Goal: Information Seeking & Learning: Learn about a topic

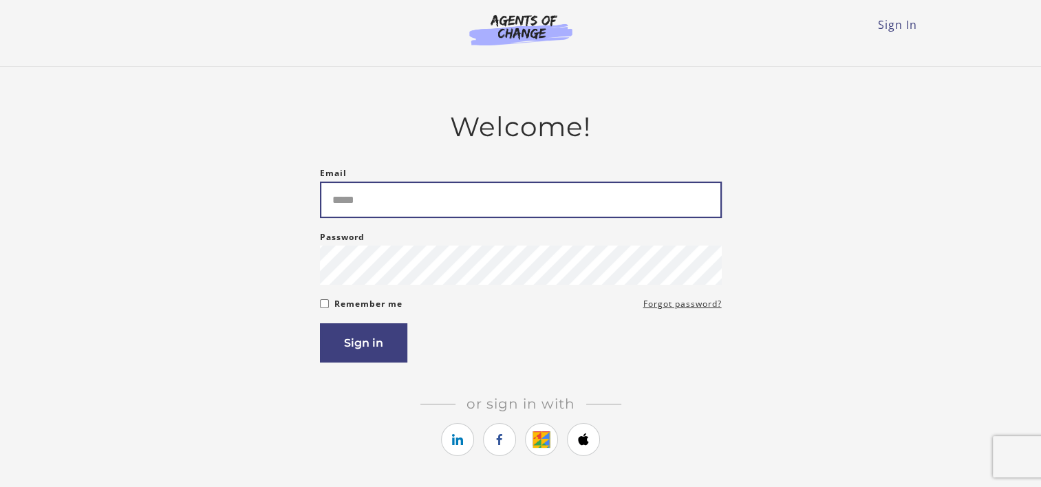
click at [345, 204] on input "Email" at bounding box center [521, 200] width 402 height 36
type input "**********"
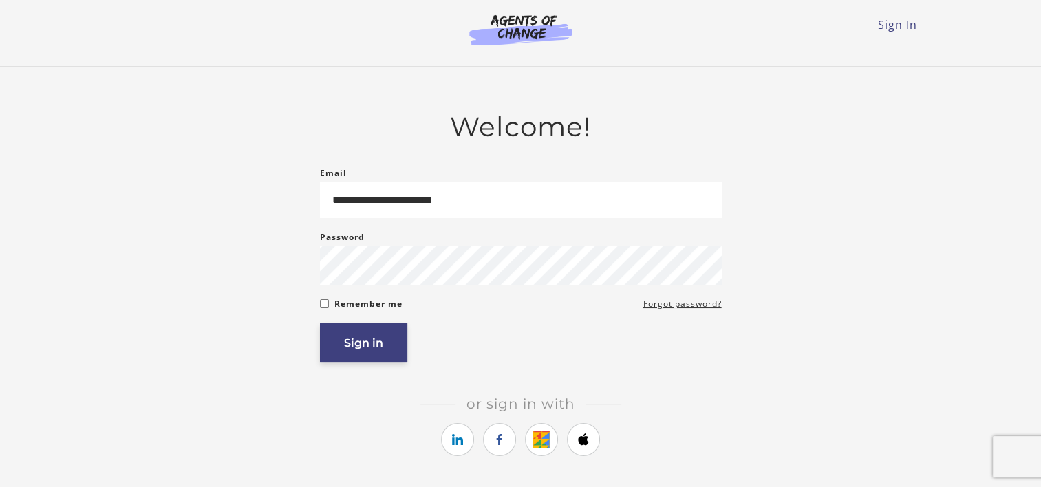
click at [380, 344] on button "Sign in" at bounding box center [363, 342] width 87 height 39
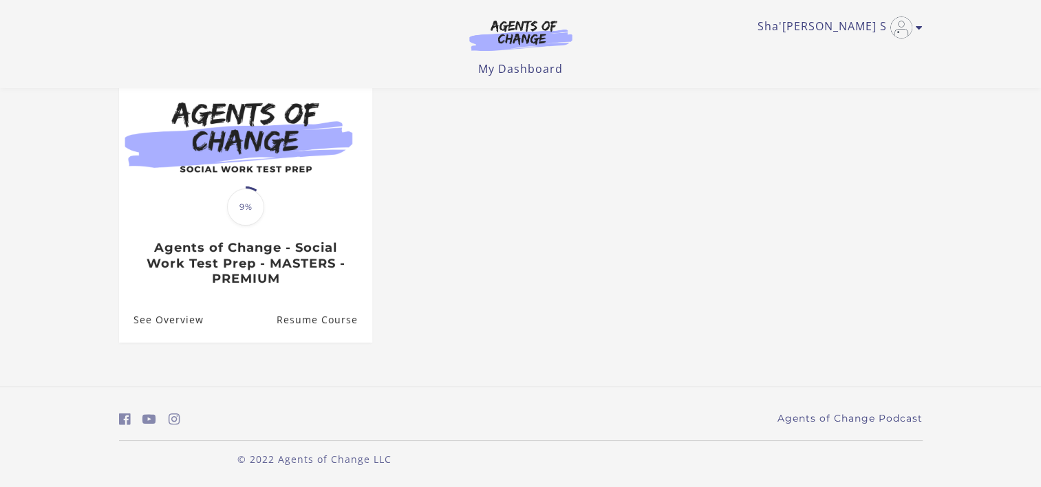
scroll to position [145, 0]
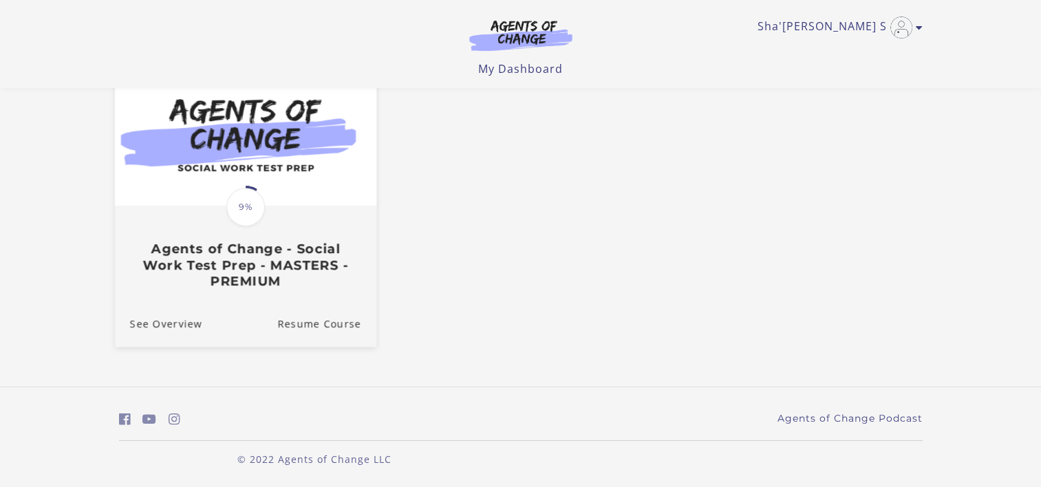
click at [297, 138] on img at bounding box center [244, 135] width 261 height 141
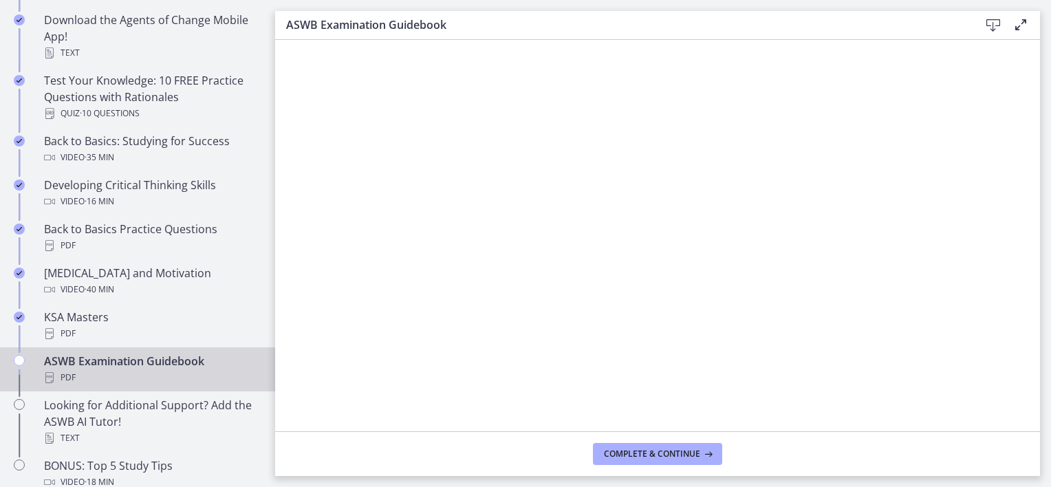
scroll to position [365, 0]
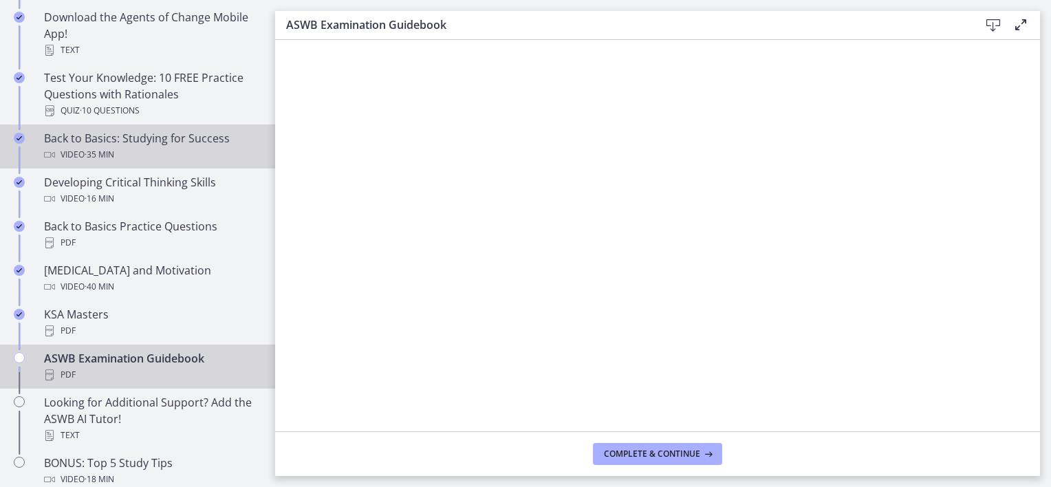
click at [206, 156] on div "Video · 35 min" at bounding box center [151, 155] width 215 height 17
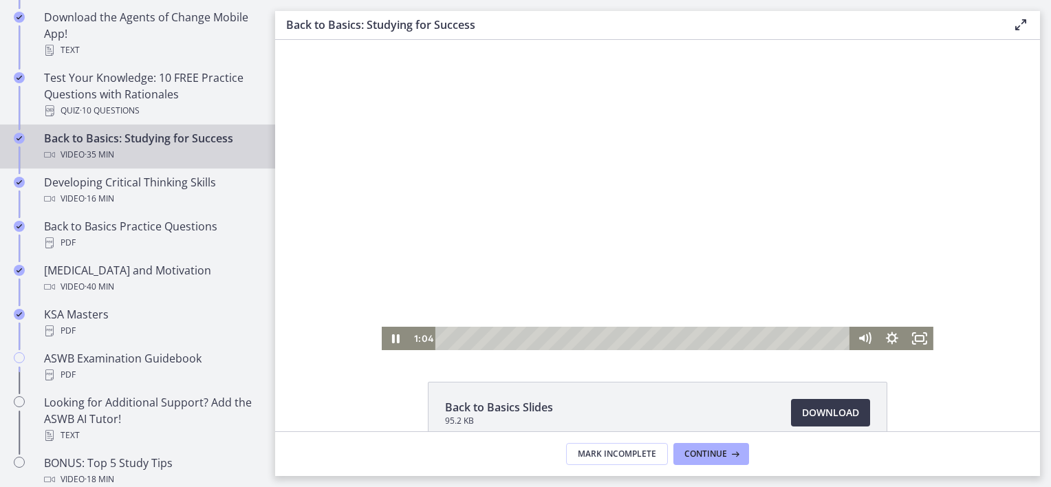
click at [478, 338] on div "Playbar" at bounding box center [645, 338] width 398 height 23
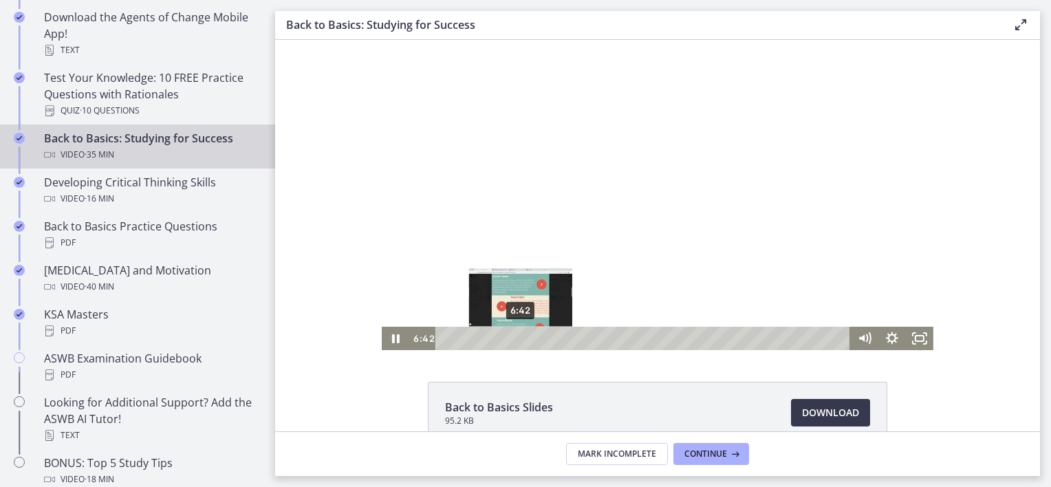
click at [516, 337] on div "6:42" at bounding box center [645, 338] width 398 height 23
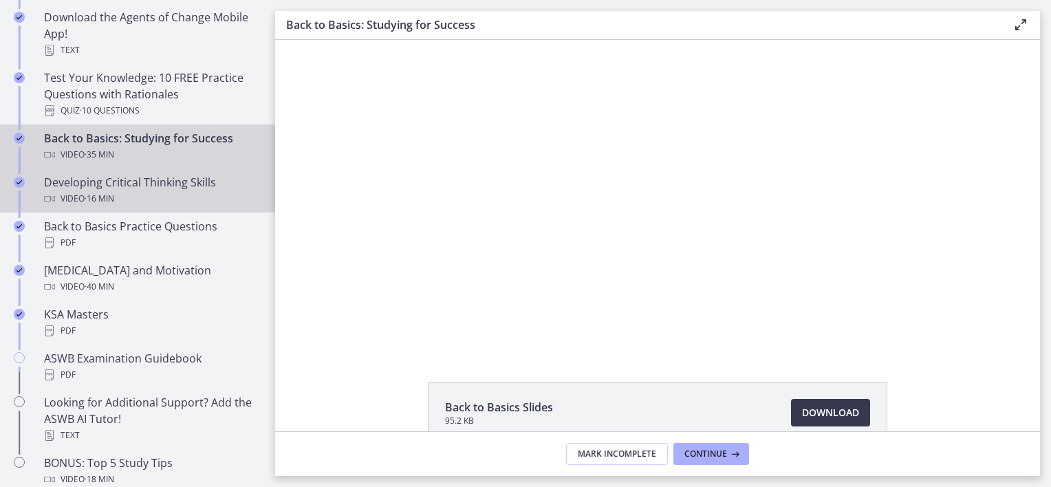
click at [184, 195] on div "Video · 16 min" at bounding box center [151, 199] width 215 height 17
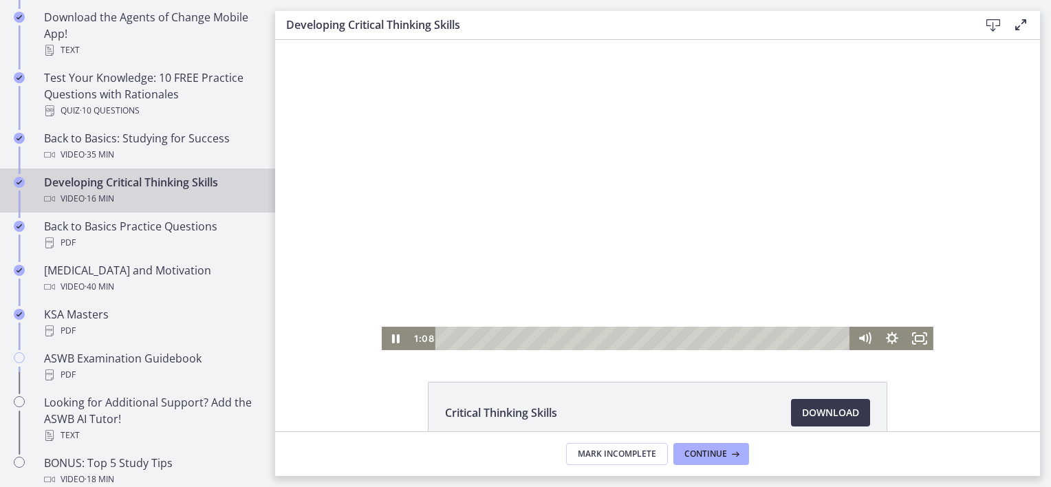
click at [469, 339] on div "Playbar" at bounding box center [645, 338] width 398 height 23
click at [392, 341] on icon "Pause" at bounding box center [396, 338] width 8 height 9
